Goal: Information Seeking & Learning: Find contact information

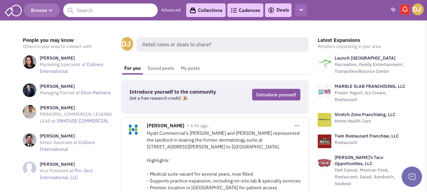
click at [305, 13] on button "button" at bounding box center [301, 10] width 12 height 13
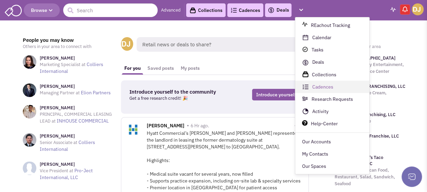
click at [327, 88] on link "Cadences" at bounding box center [332, 87] width 74 height 12
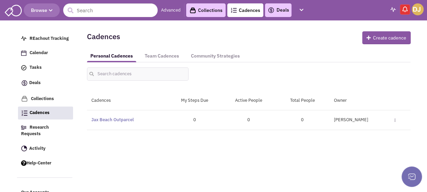
click at [327, 88] on article "Cadences Create cadence Personal Cadences Team Cadences Community Strategies Cl…" at bounding box center [247, 78] width 328 height 103
drag, startPoint x: 0, startPoint y: 0, endPoint x: 327, endPoint y: 88, distance: 338.3
click at [327, 88] on article "Cadences Create cadence Personal Cadences Team Cadences Community Strategies Cl…" at bounding box center [247, 78] width 328 height 103
click at [165, 56] on link "Team Cadences" at bounding box center [161, 56] width 41 height 13
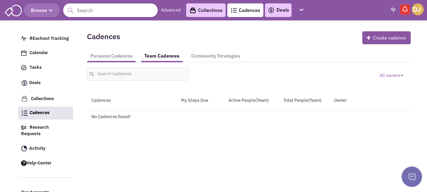
click at [124, 55] on link "Personal Cadences" at bounding box center [111, 56] width 49 height 13
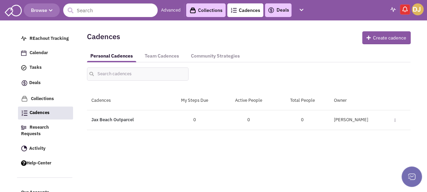
click at [125, 120] on link "Jax Beach Outparcel" at bounding box center [112, 120] width 42 height 6
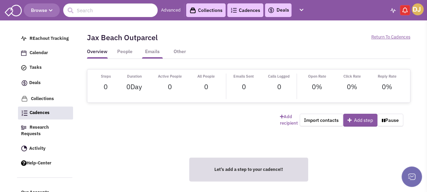
click at [152, 53] on link "Emails" at bounding box center [152, 53] width 21 height 10
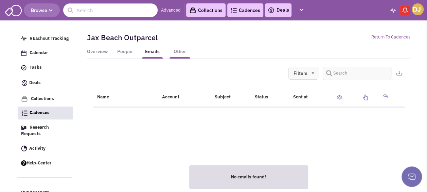
click at [178, 51] on link "Other" at bounding box center [180, 53] width 21 height 10
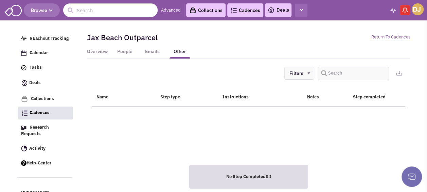
click at [301, 10] on icon "button" at bounding box center [301, 10] width 4 height 4
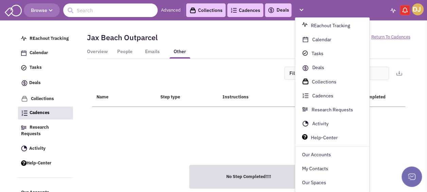
click at [420, 11] on img at bounding box center [418, 9] width 12 height 12
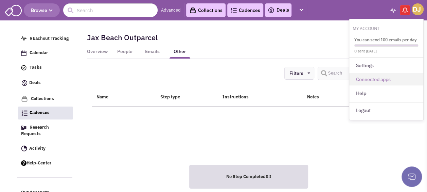
click at [387, 77] on link "Connected apps" at bounding box center [386, 79] width 74 height 12
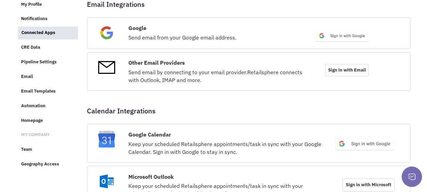
scroll to position [43, 0]
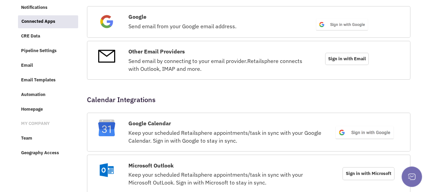
click at [362, 59] on span "Sign in with Email" at bounding box center [347, 59] width 44 height 12
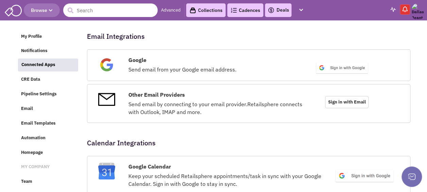
click at [44, 13] on span "Browse" at bounding box center [42, 10] width 22 height 6
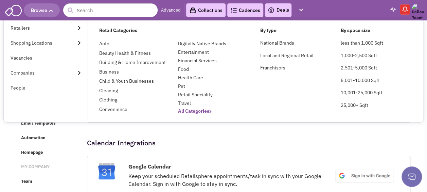
click at [196, 112] on b "All Categories" at bounding box center [195, 111] width 34 height 6
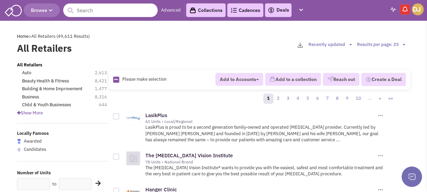
click at [41, 114] on span "Show More" at bounding box center [30, 113] width 26 height 6
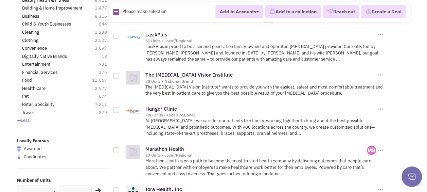
scroll to position [80, 0]
click at [30, 82] on link "Food" at bounding box center [27, 81] width 10 height 6
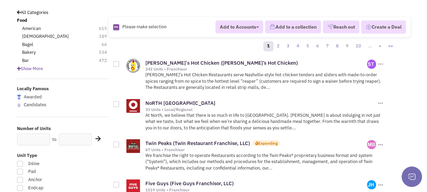
scroll to position [53, 0]
click at [29, 140] on input "text" at bounding box center [33, 139] width 33 height 12
type input "10"
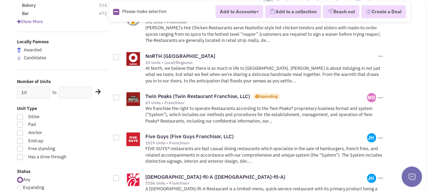
scroll to position [102, 0]
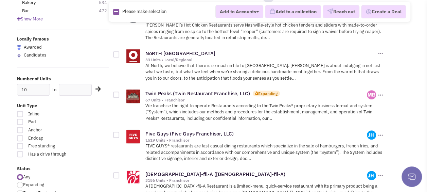
click at [18, 145] on div at bounding box center [20, 146] width 6 height 6
click at [80, 145] on input "Free standing" at bounding box center [82, 146] width 4 height 4
checkbox input "true"
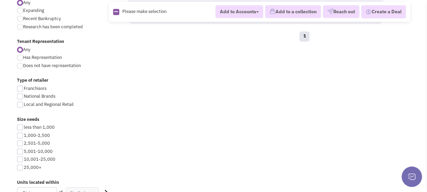
scroll to position [280, 0]
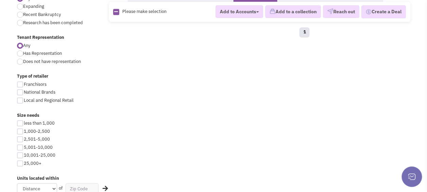
click at [19, 145] on div at bounding box center [20, 147] width 6 height 6
click at [24, 145] on input "5,001-10,000" at bounding box center [26, 147] width 4 height 4
checkbox input "true"
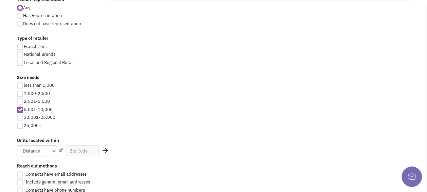
scroll to position [323, 0]
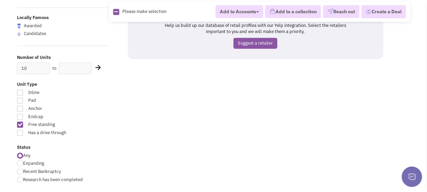
scroll to position [128, 0]
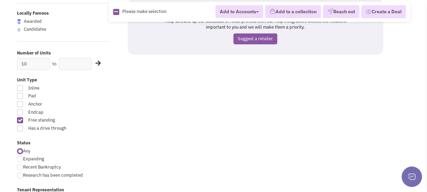
click at [20, 96] on div at bounding box center [20, 96] width 6 height 6
click at [80, 96] on input "Pad" at bounding box center [82, 96] width 4 height 4
checkbox input "true"
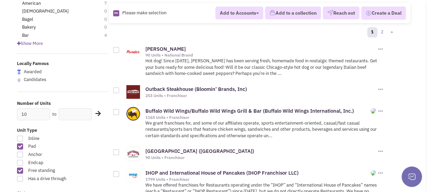
scroll to position [78, 0]
click at [20, 136] on div at bounding box center [20, 138] width 6 height 6
click at [80, 136] on input "Inline" at bounding box center [82, 138] width 4 height 4
checkbox input "true"
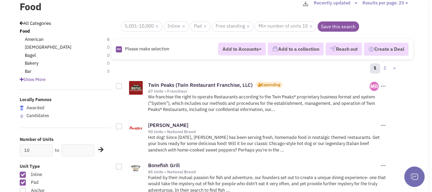
scroll to position [42, 0]
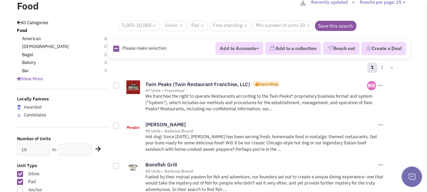
click at [115, 122] on div at bounding box center [116, 125] width 6 height 6
click at [120, 124] on input "checkbox" at bounding box center [122, 126] width 4 height 4
checkbox input "true"
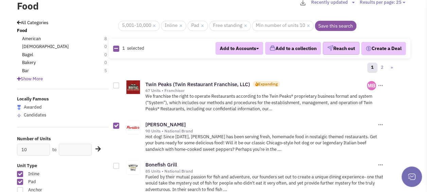
click at [349, 51] on button "Reach out" at bounding box center [341, 48] width 37 height 13
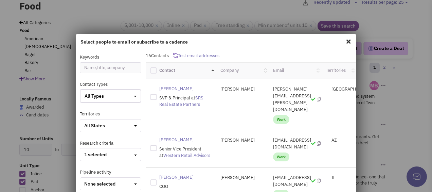
click at [154, 99] on div at bounding box center [154, 97] width 6 height 6
click at [157, 98] on input "checkbox" at bounding box center [159, 96] width 4 height 4
checkbox input "true"
click at [292, 88] on p "blake.hunter@srsre.com" at bounding box center [295, 99] width 44 height 27
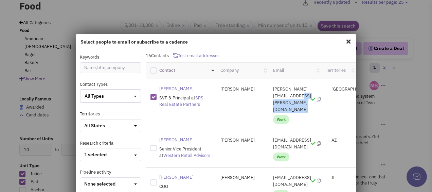
click at [292, 88] on p "blake.hunter@srsre.com" at bounding box center [295, 99] width 44 height 27
copy p "blake.hunter@srsre.com"
click at [323, 89] on div "TX" at bounding box center [339, 89] width 35 height 7
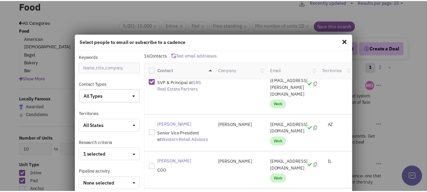
scroll to position [14, 0]
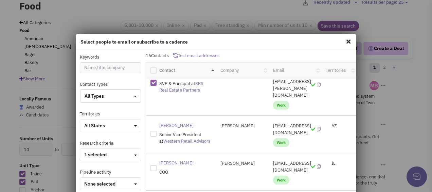
click at [346, 44] on span at bounding box center [348, 41] width 9 height 11
checkbox input "false"
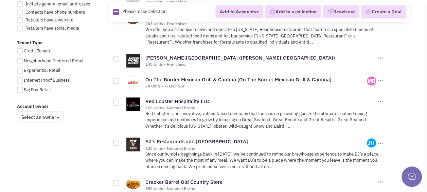
scroll to position [496, 0]
